Goal: Task Accomplishment & Management: Manage account settings

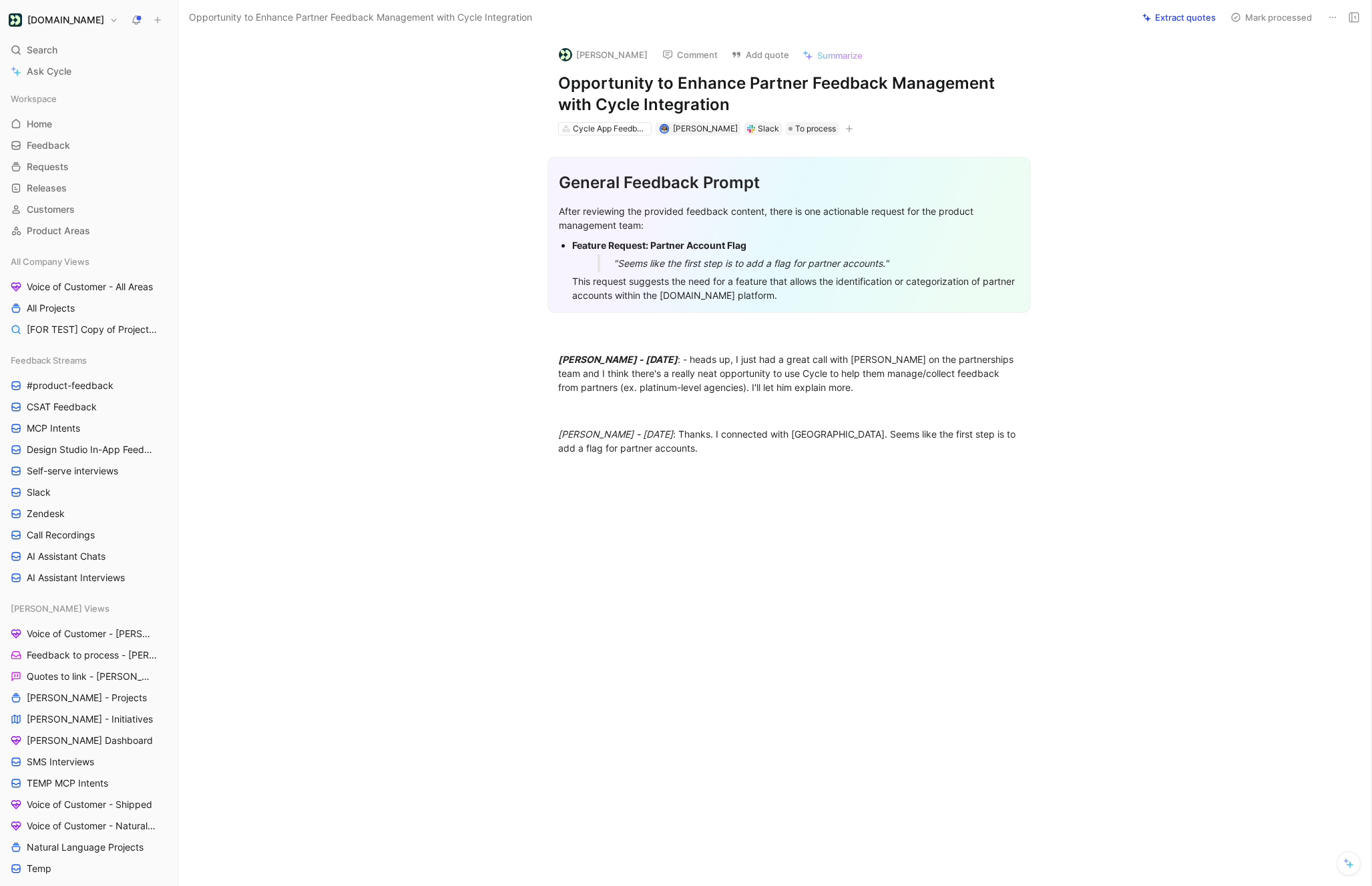
click at [603, 50] on button "Matt Wensing" at bounding box center [603, 55] width 101 height 20
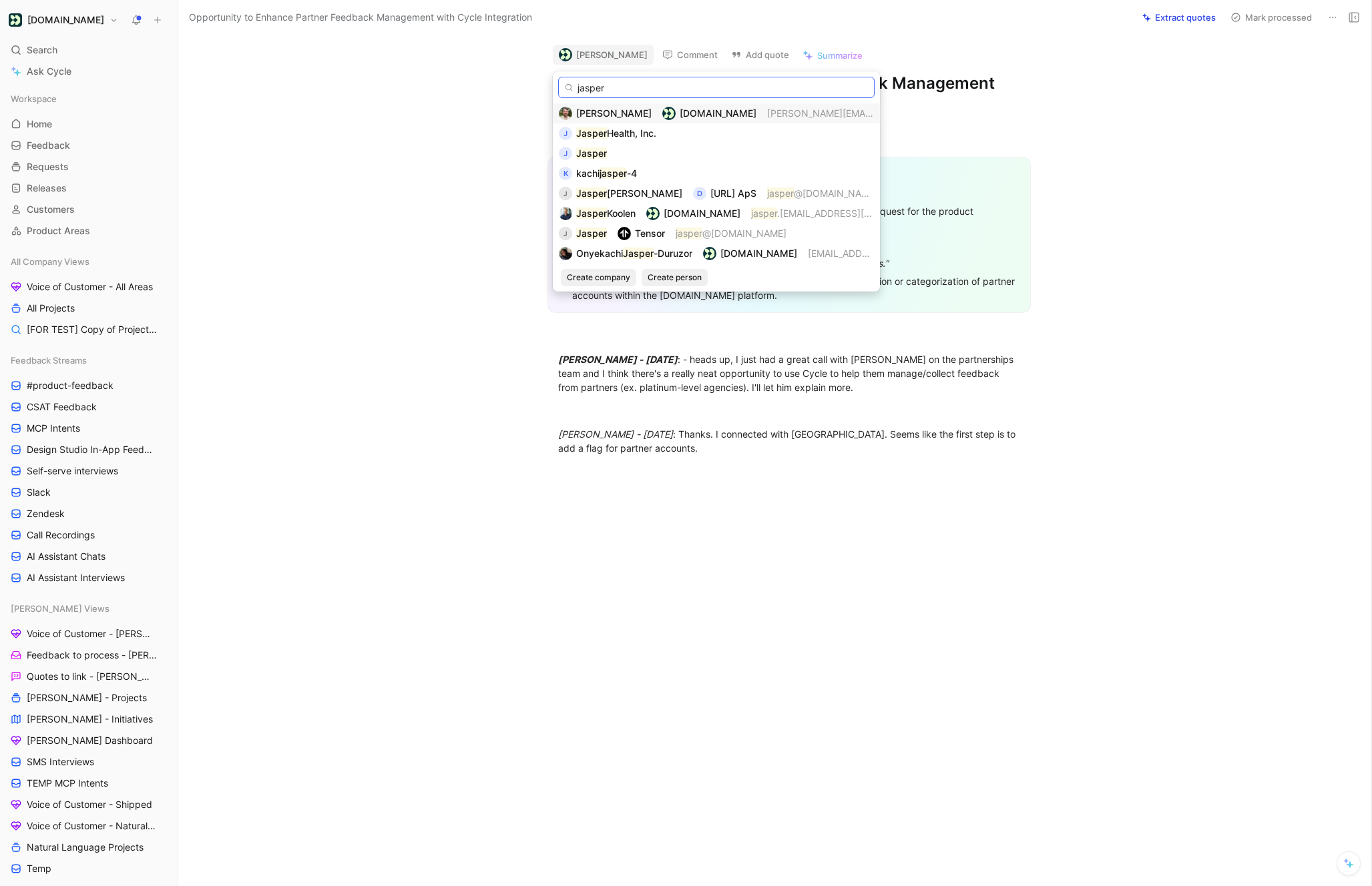
click at [593, 82] on input "jasper" at bounding box center [716, 87] width 317 height 21
paste input ".koolen@customer.io"
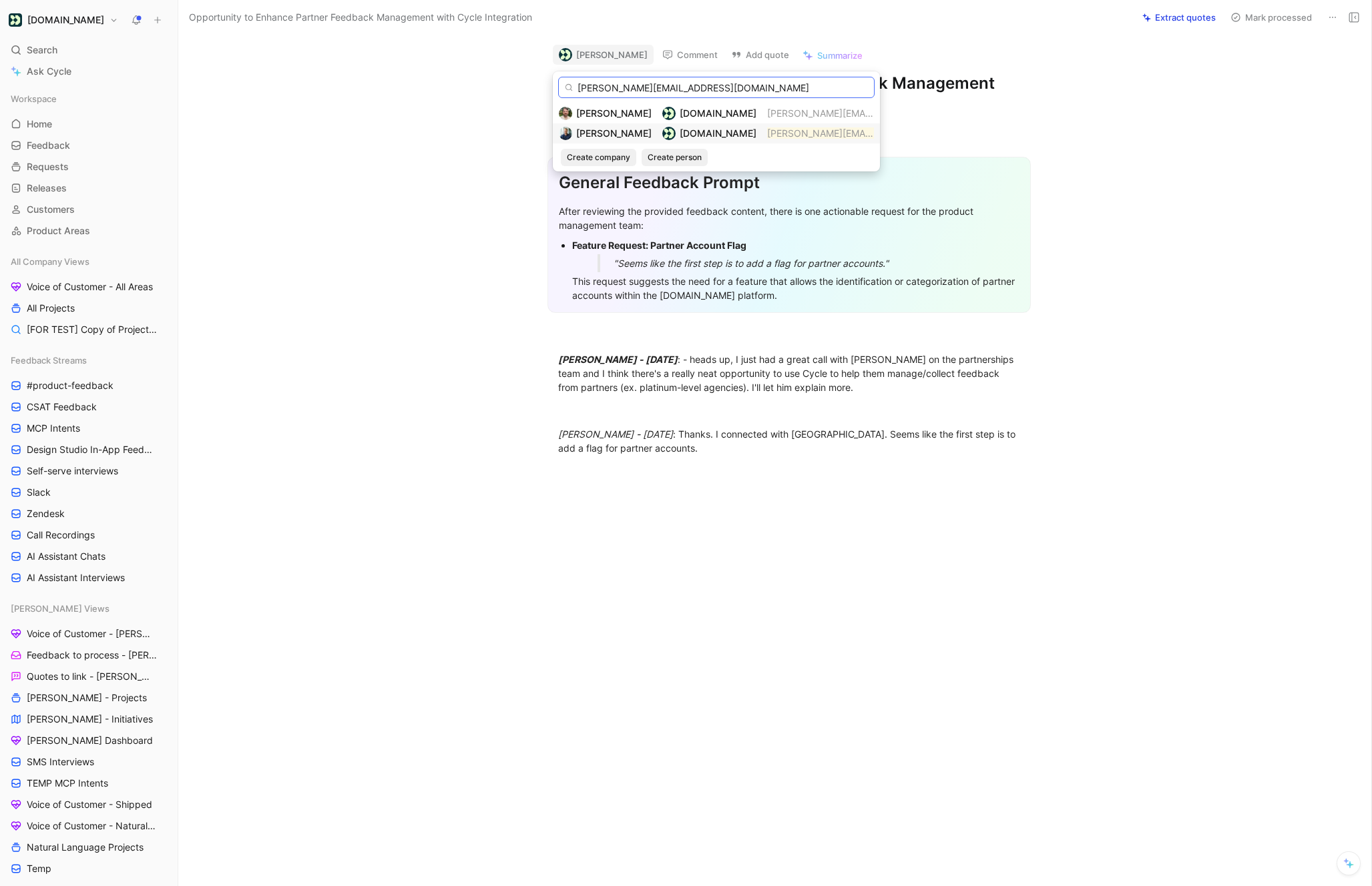
type input "jasper.koolen@customer.io"
click at [618, 132] on span "Jasper Koolen" at bounding box center [614, 133] width 75 height 11
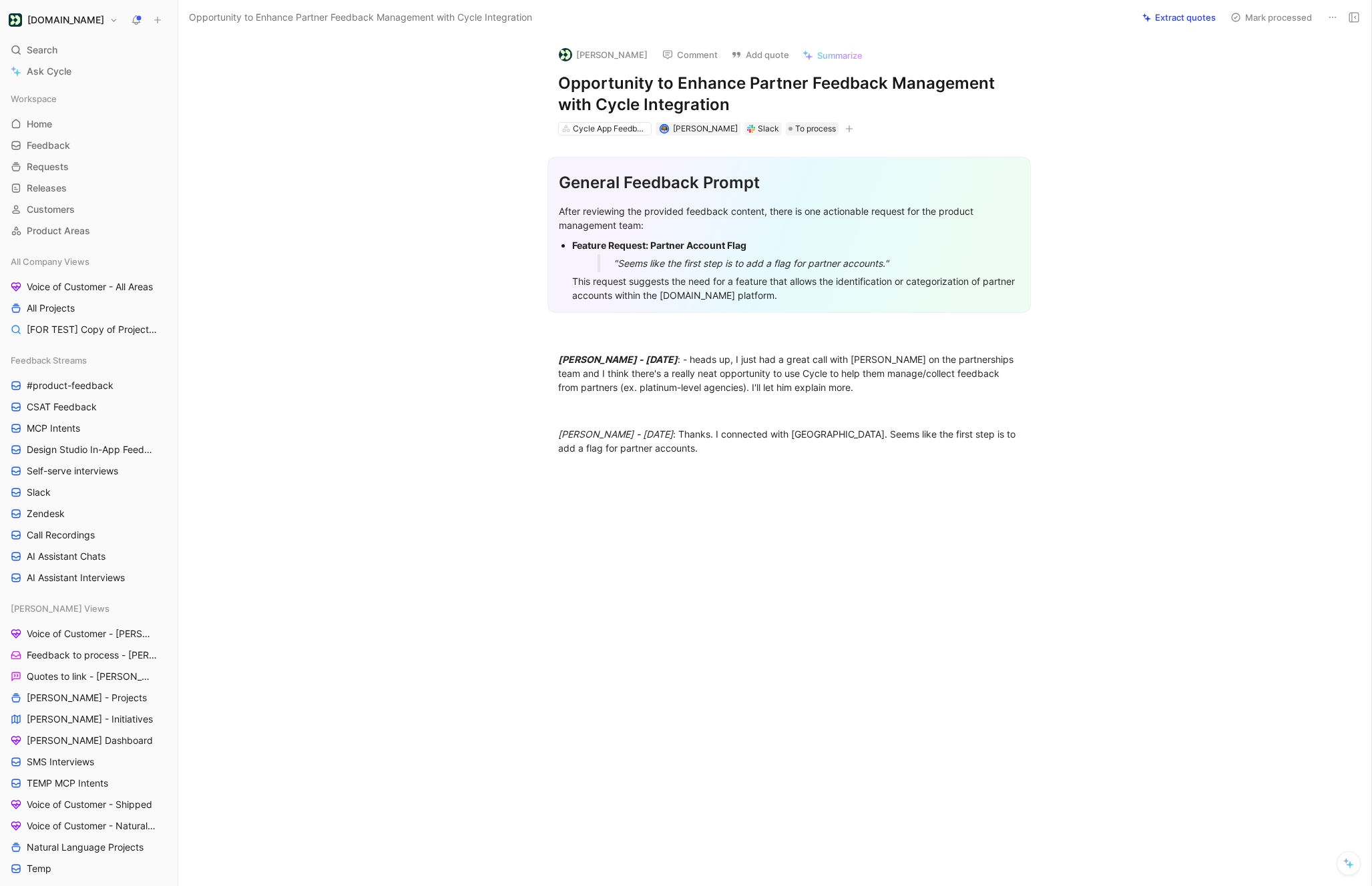
click at [1171, 15] on button "Extract quotes" at bounding box center [1179, 17] width 85 height 18
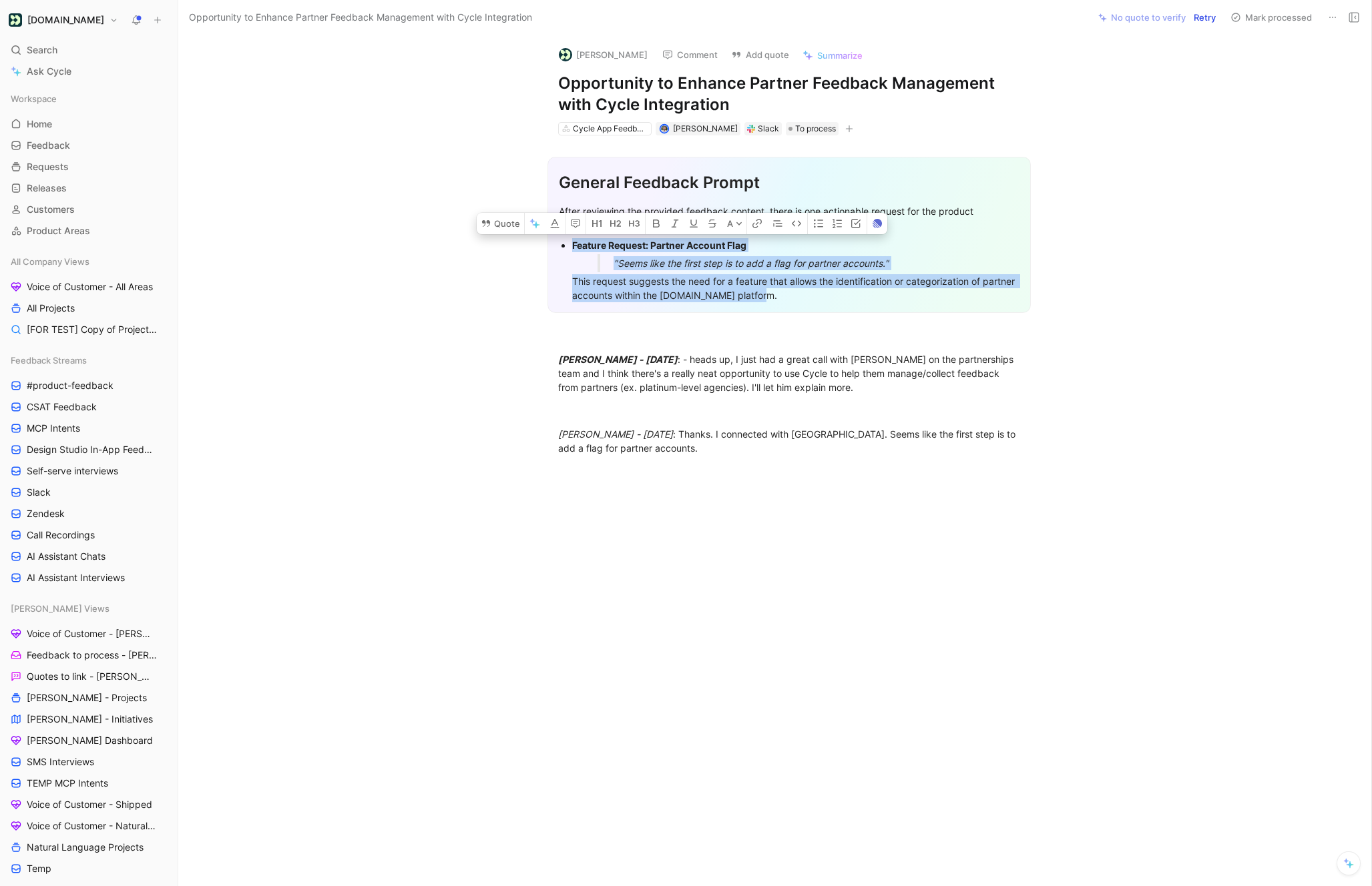
drag, startPoint x: 824, startPoint y: 294, endPoint x: 567, endPoint y: 250, distance: 260.7
click at [567, 250] on ul "Feature Request: Partner Account Flag "Seems like the first step is to add a fl…" at bounding box center [789, 270] width 461 height 68
click at [497, 228] on button "Quote" at bounding box center [500, 223] width 48 height 21
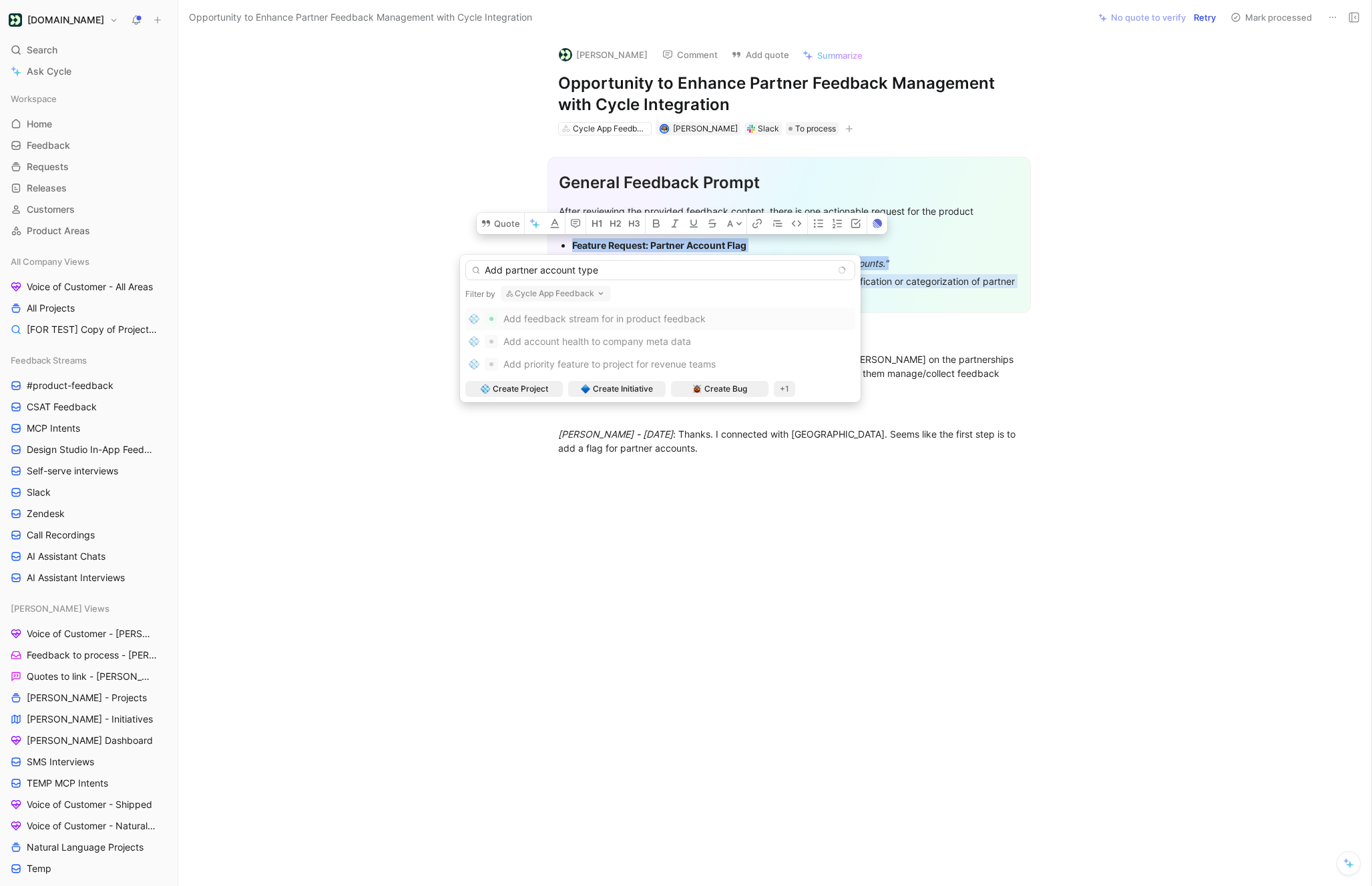
type input "Add partner account type"
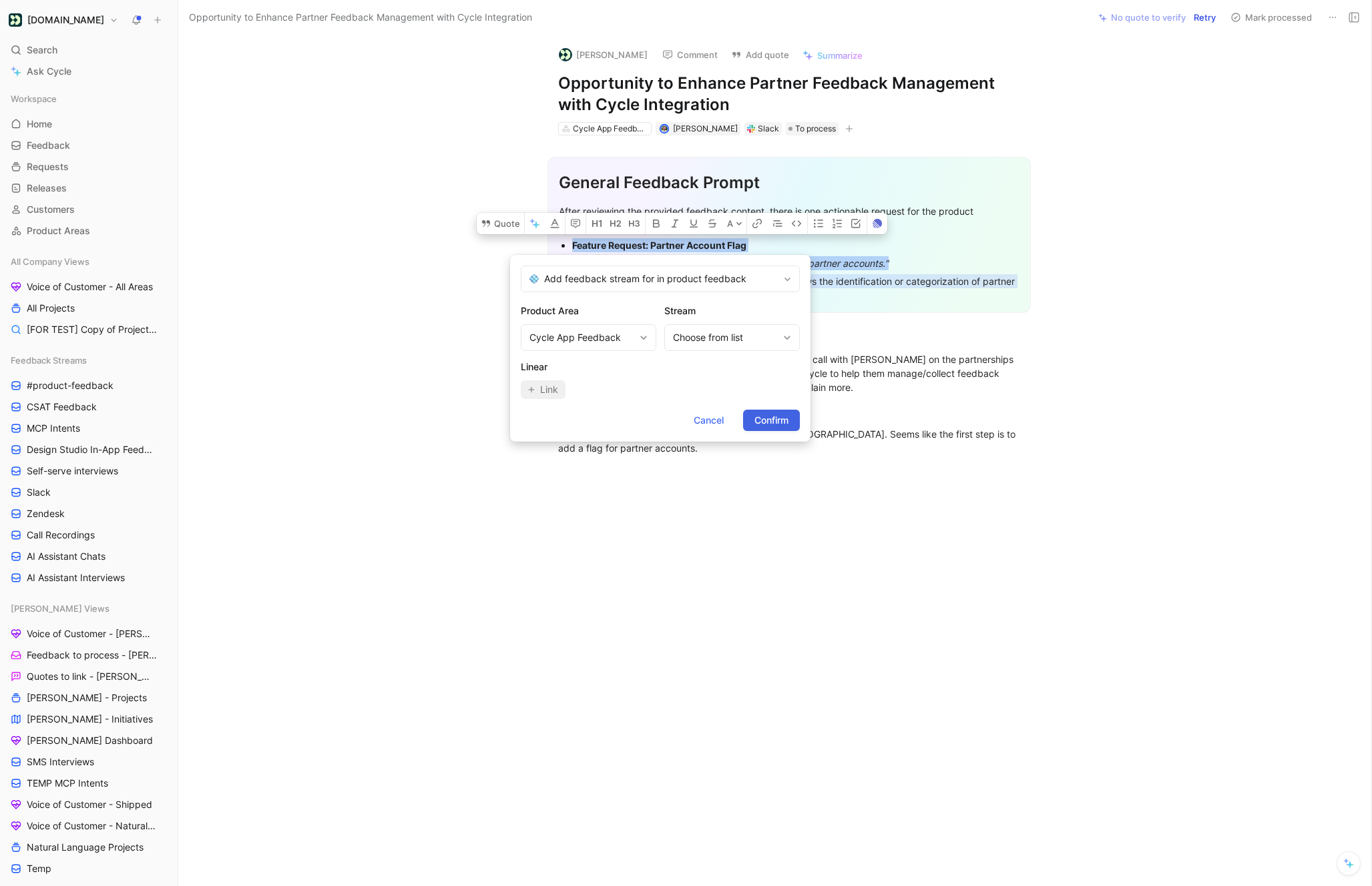
click at [763, 420] on span "Confirm" at bounding box center [772, 420] width 34 height 16
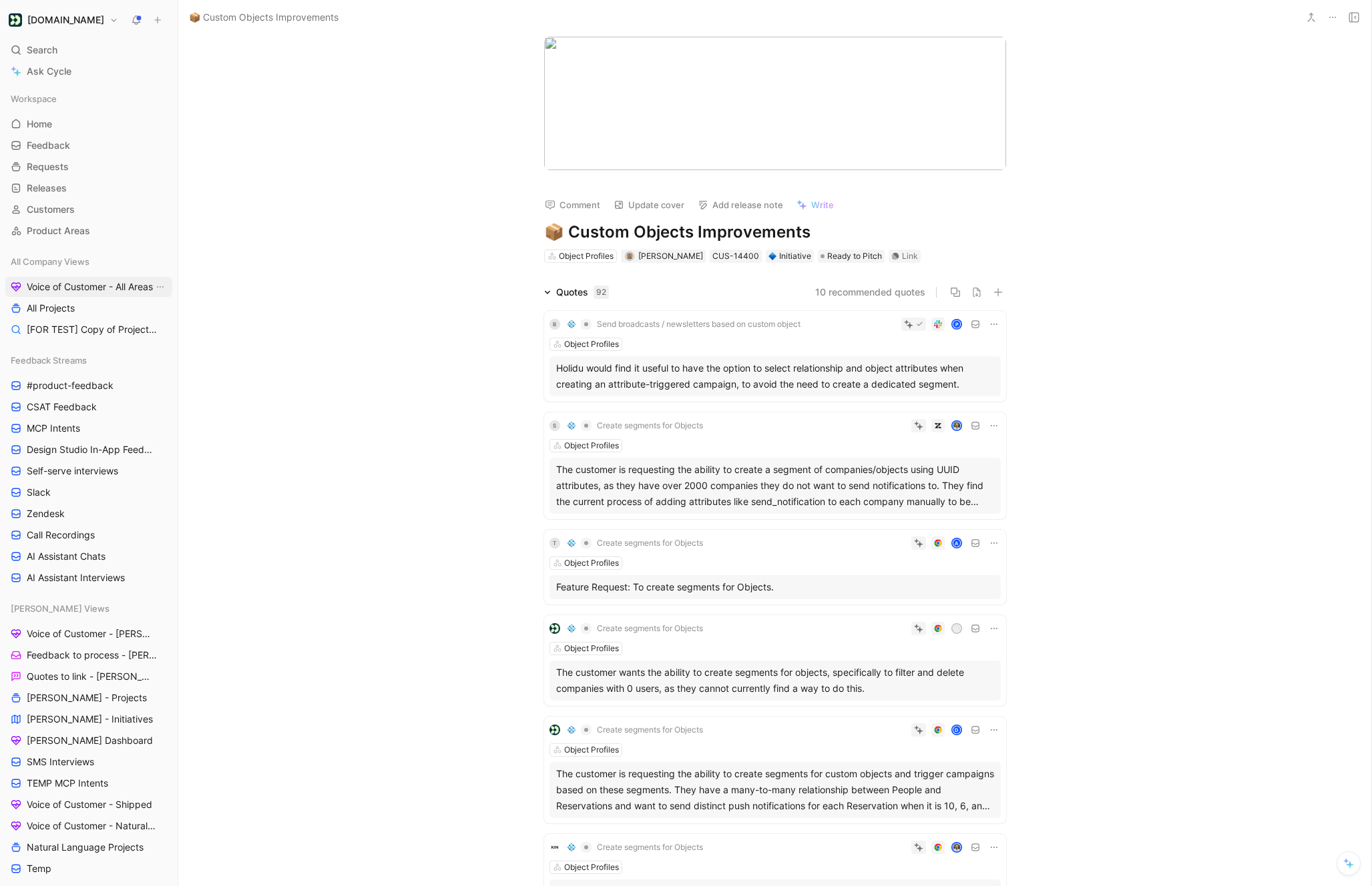
click at [98, 281] on span "Voice of Customer - All Areas" at bounding box center [90, 287] width 126 height 14
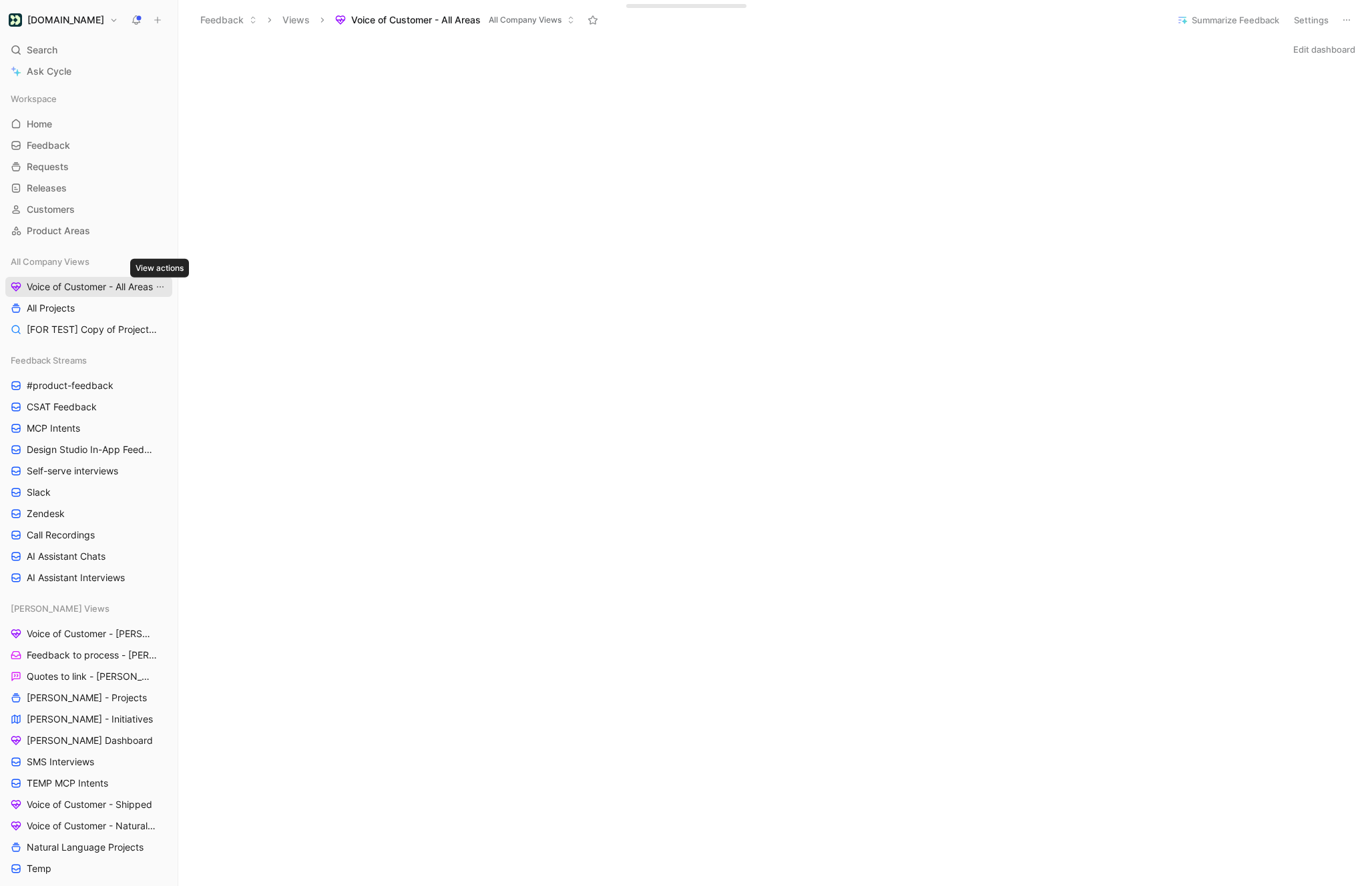
click at [160, 289] on icon "View actions" at bounding box center [160, 287] width 11 height 11
click at [140, 316] on span "Duplicate" at bounding box center [139, 311] width 41 height 11
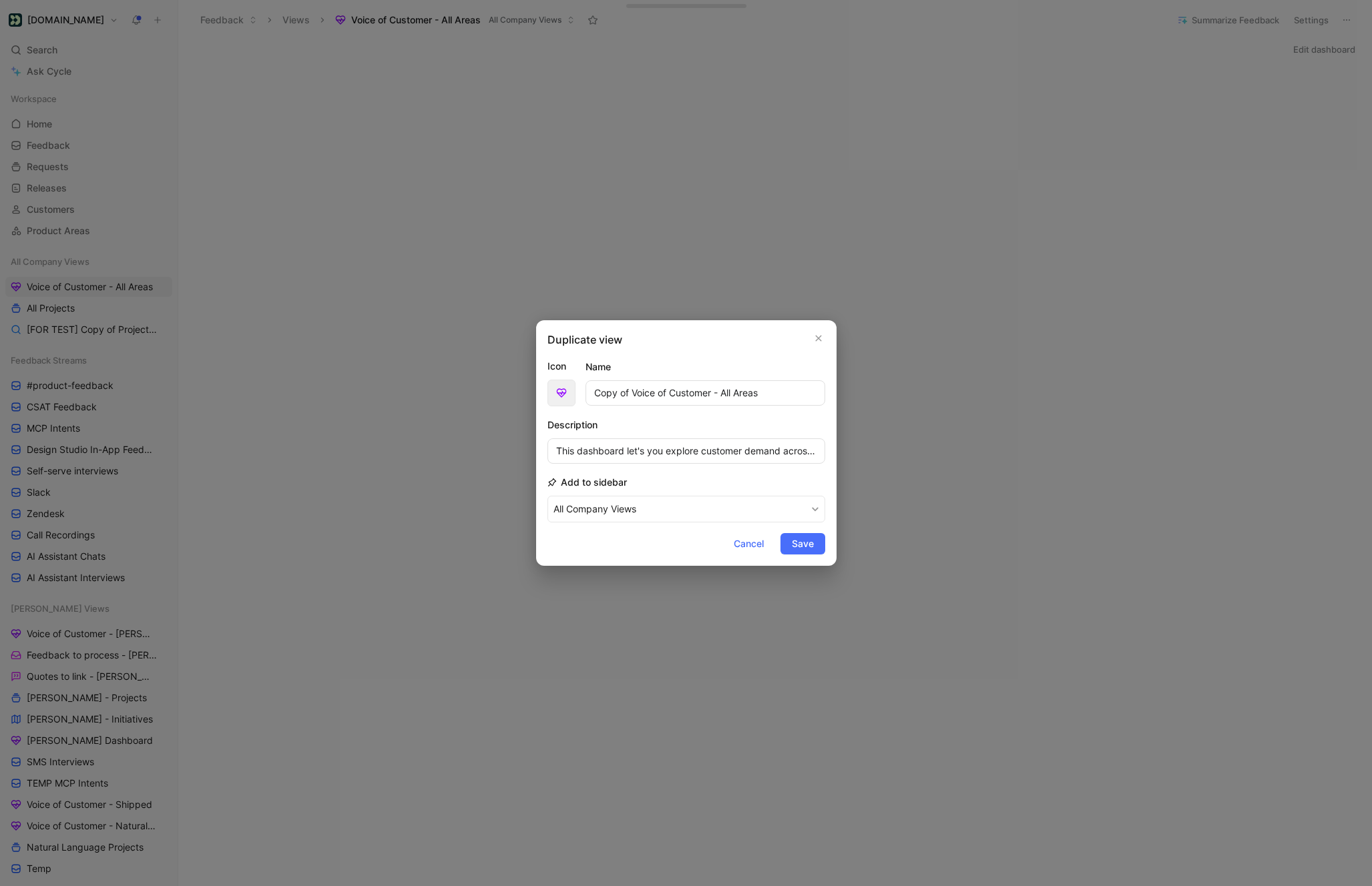
drag, startPoint x: 632, startPoint y: 391, endPoint x: 564, endPoint y: 391, distance: 68.0
click at [569, 391] on div "Icon Name Copy of Voice of Customer - All Areas" at bounding box center [686, 383] width 277 height 48
drag, startPoint x: 686, startPoint y: 393, endPoint x: 1004, endPoint y: 388, distance: 318.0
click at [1004, 388] on div "Duplicate view Icon Name Voice of Customer - All Areas Description This dashboa…" at bounding box center [686, 443] width 1372 height 886
type input "Voice of Customer - Initiatives"
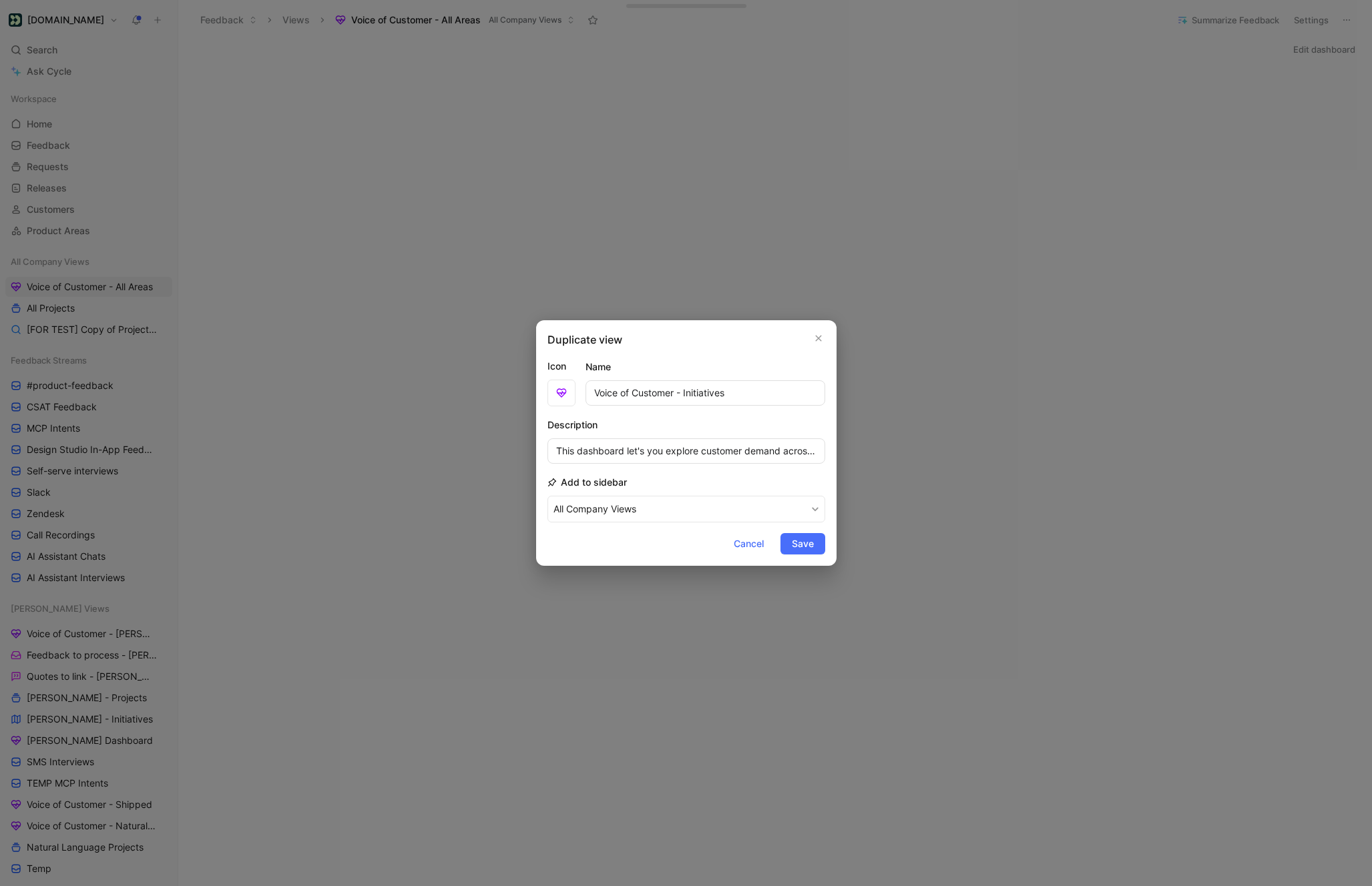
click at [548, 496] on button "All Company Views" at bounding box center [686, 509] width 277 height 27
click at [804, 547] on span "Save" at bounding box center [802, 544] width 22 height 16
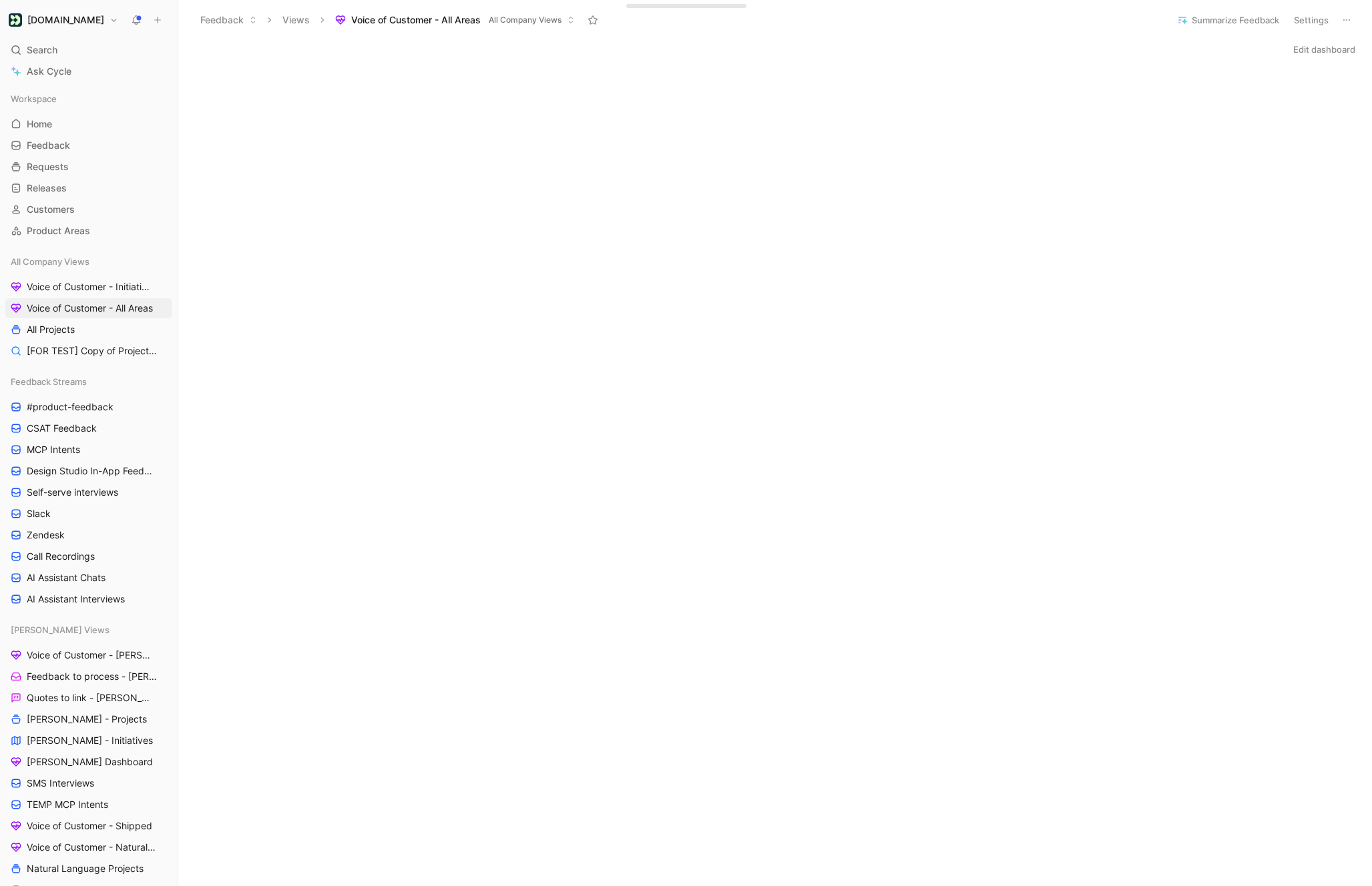
click at [97, 297] on div "All Company Views Voice of Customer - Initiatives Voice of Customer - All Areas…" at bounding box center [89, 306] width 167 height 110
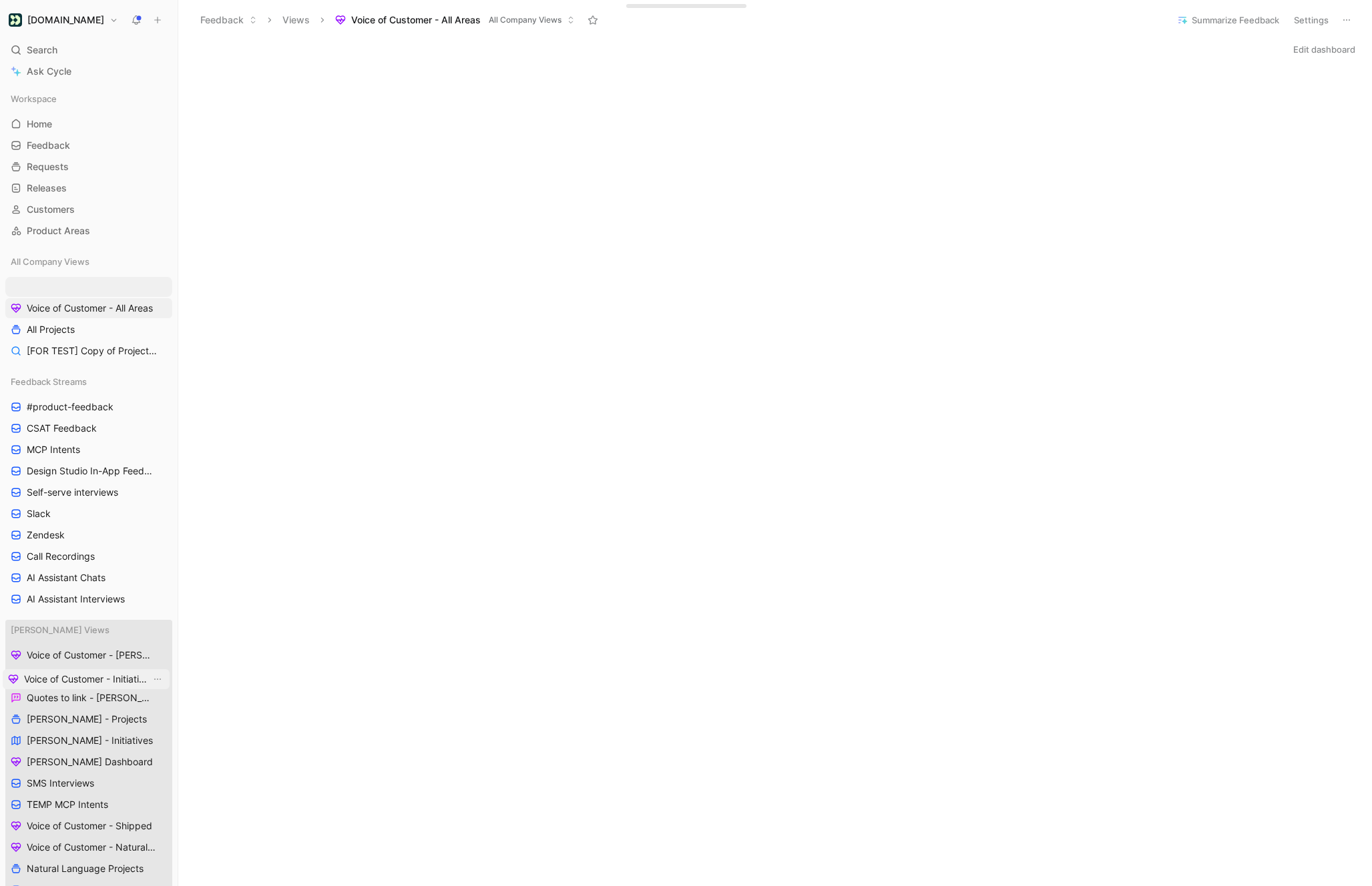
drag, startPoint x: 94, startPoint y: 289, endPoint x: 91, endPoint y: 671, distance: 382.0
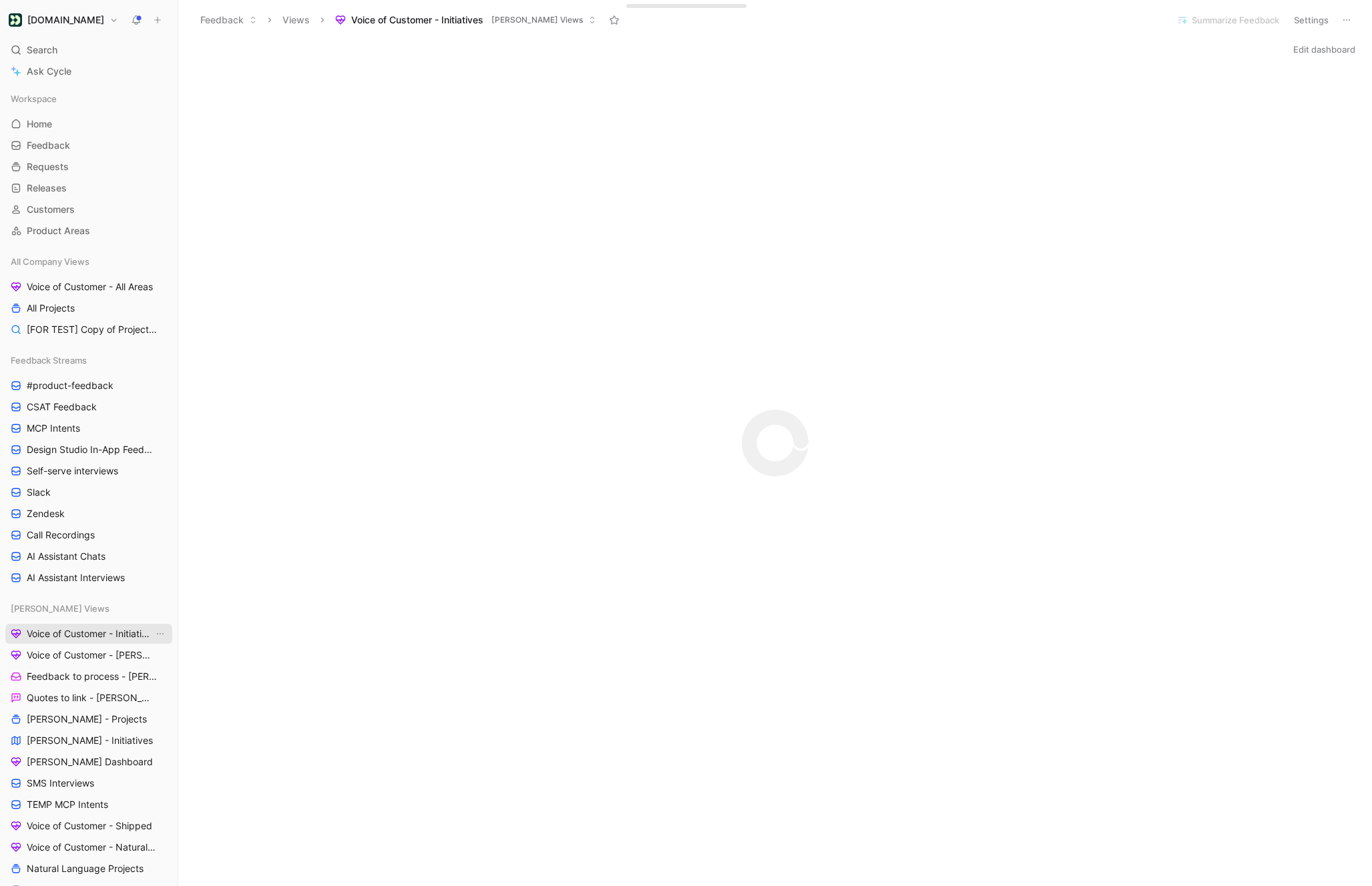
click at [105, 635] on span "Voice of Customer - Initiatives" at bounding box center [90, 634] width 127 height 14
click at [1317, 49] on button "Edit dashboard" at bounding box center [1324, 49] width 74 height 18
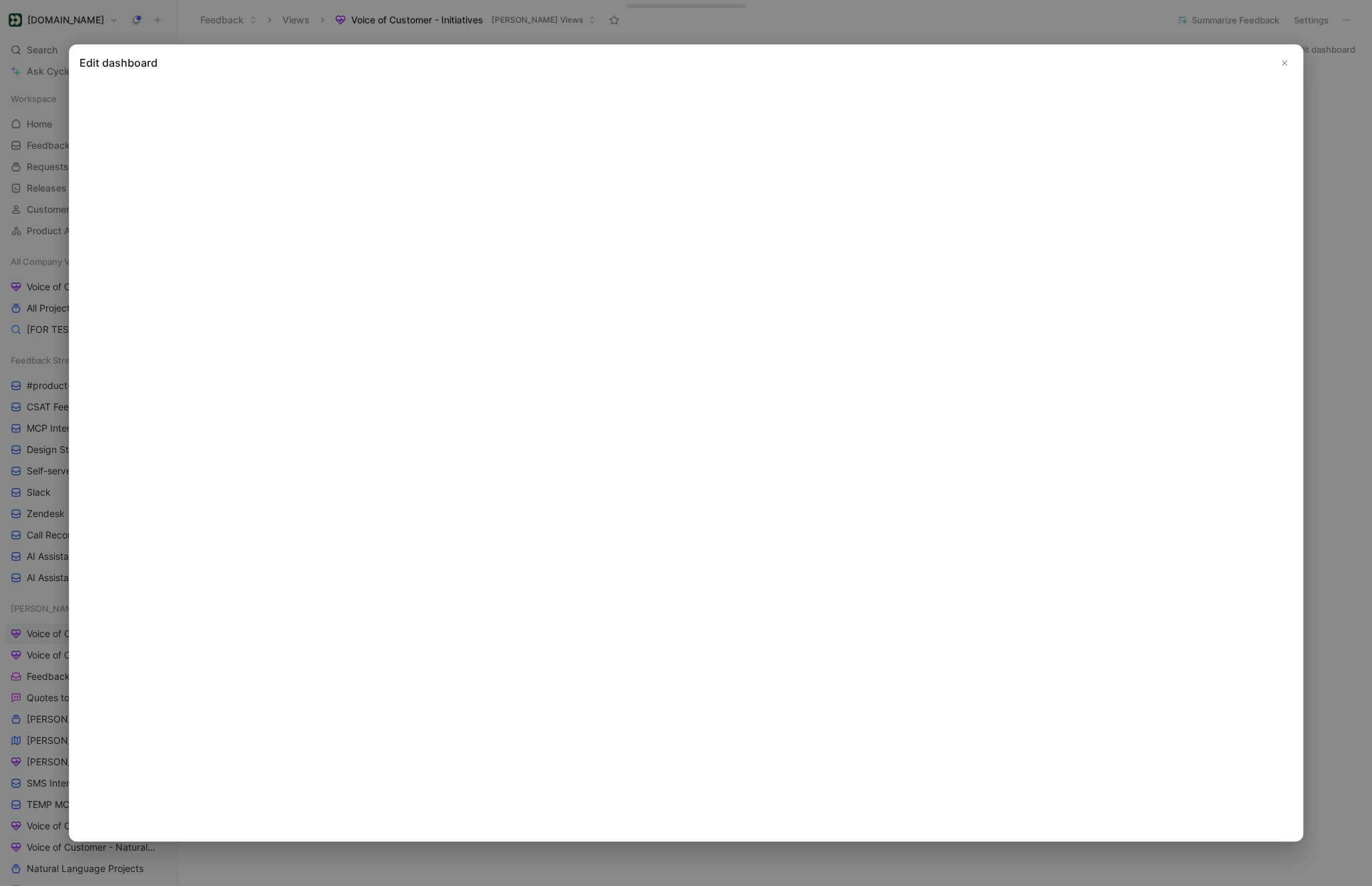
click at [1283, 68] on button "Close" at bounding box center [1285, 63] width 16 height 16
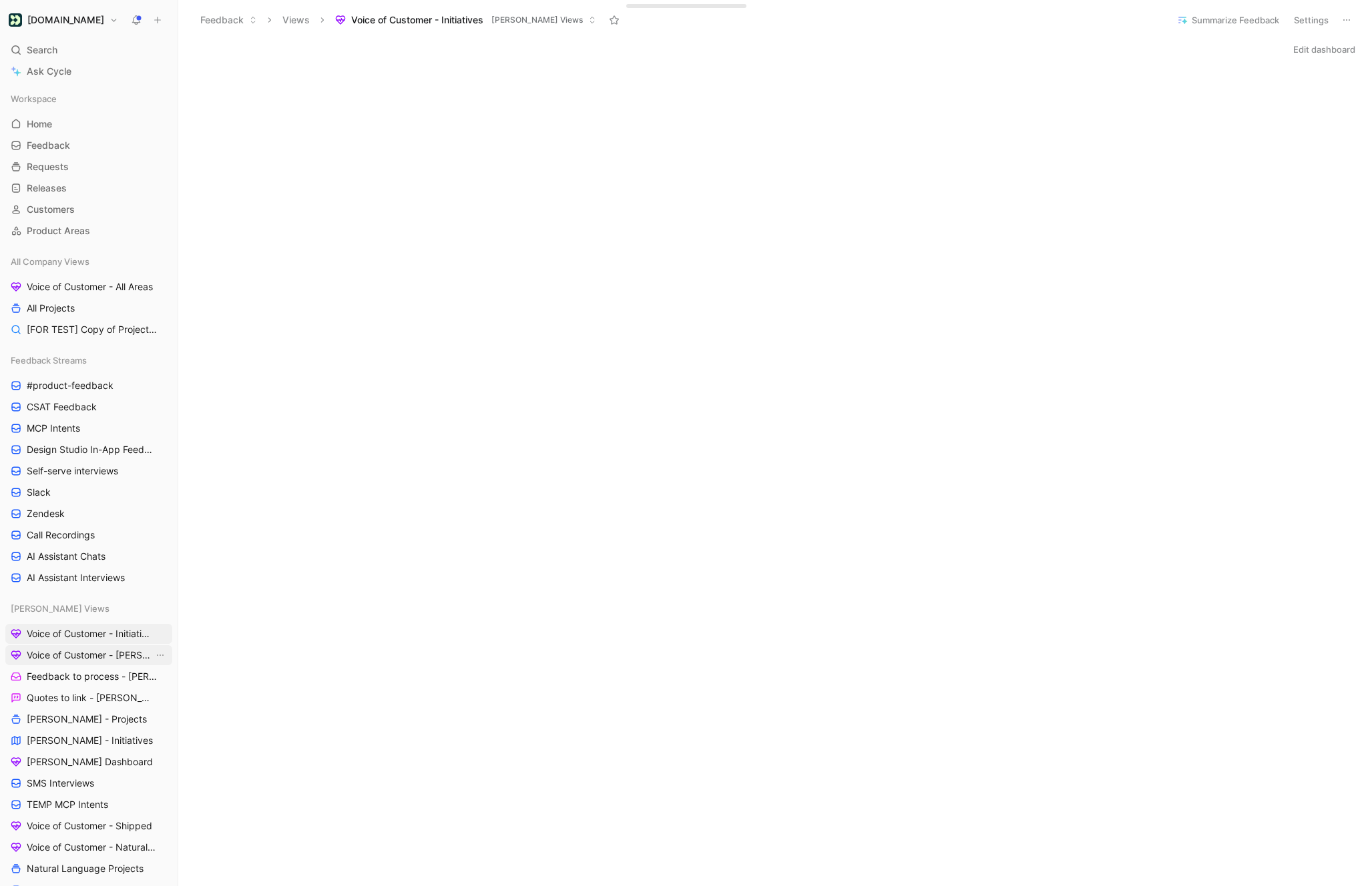
click at [53, 656] on span "Voice of Customer - [PERSON_NAME]" at bounding box center [90, 655] width 127 height 14
drag, startPoint x: 78, startPoint y: 657, endPoint x: 78, endPoint y: 626, distance: 31.0
